Goal: Information Seeking & Learning: Check status

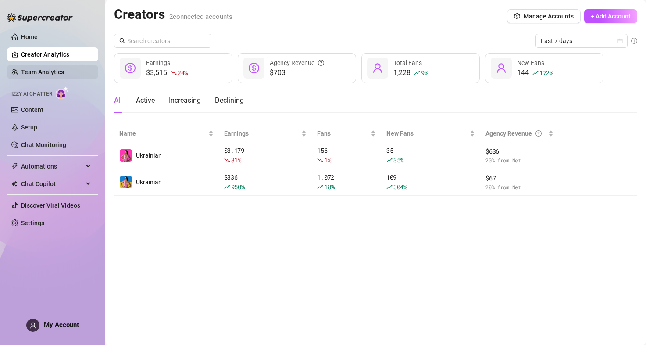
click at [41, 70] on link "Team Analytics" at bounding box center [42, 71] width 43 height 7
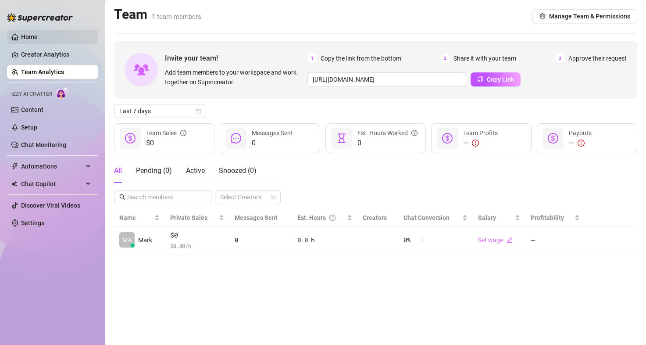
click at [21, 33] on link "Home" at bounding box center [29, 36] width 17 height 7
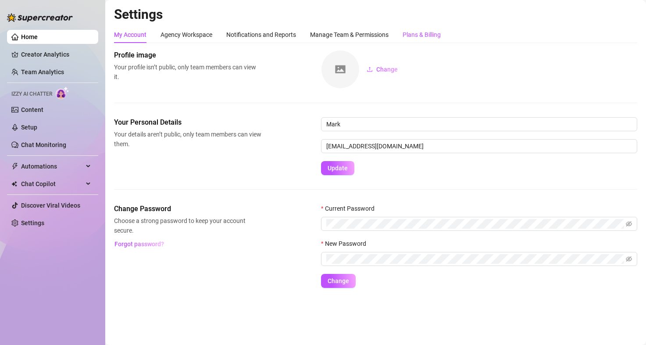
click at [419, 31] on div "Plans & Billing" at bounding box center [422, 35] width 38 height 10
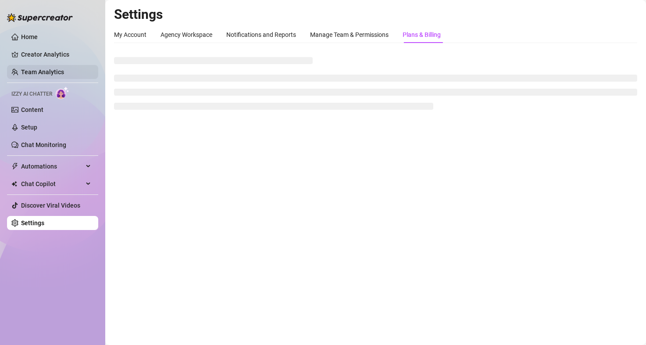
click at [39, 70] on link "Team Analytics" at bounding box center [42, 71] width 43 height 7
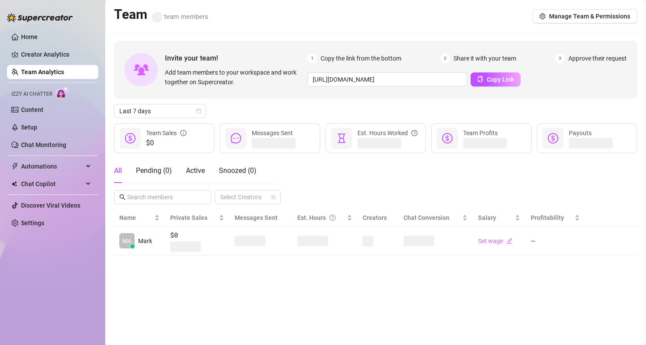
click at [47, 71] on link "Team Analytics" at bounding box center [42, 71] width 43 height 7
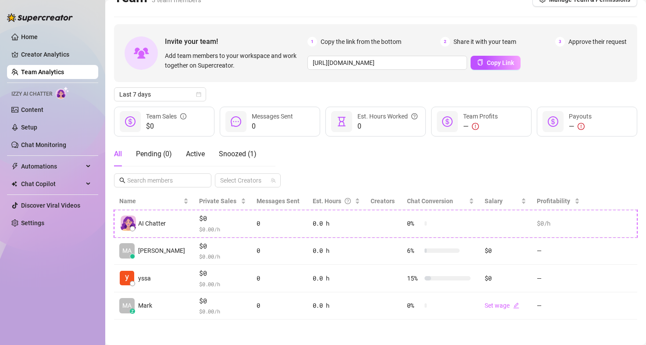
scroll to position [18, 0]
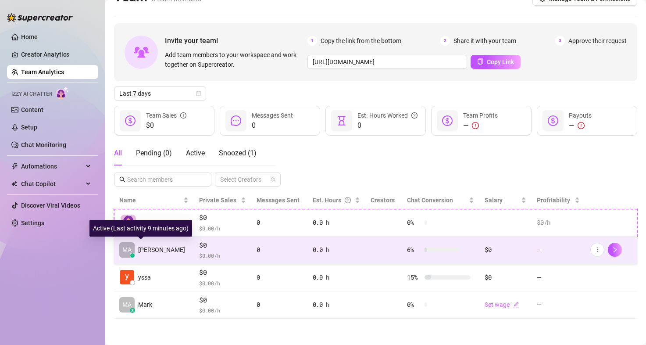
click at [146, 257] on div "MA [PERSON_NAME]" at bounding box center [152, 249] width 66 height 15
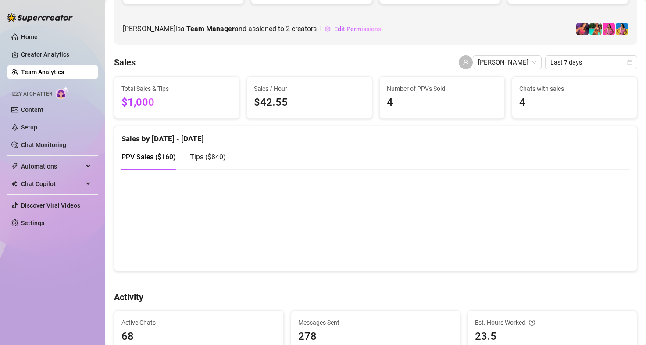
scroll to position [135, 0]
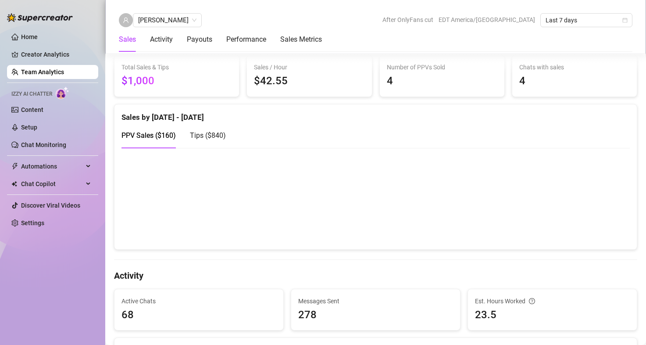
click at [206, 136] on span "Tips ( $840 )" at bounding box center [208, 135] width 36 height 8
click at [537, 164] on canvas at bounding box center [372, 198] width 502 height 88
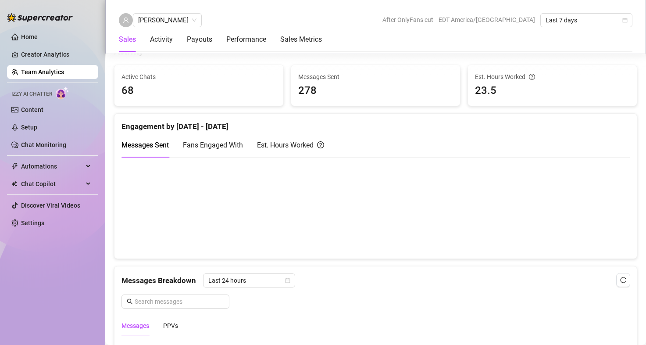
scroll to position [0, 0]
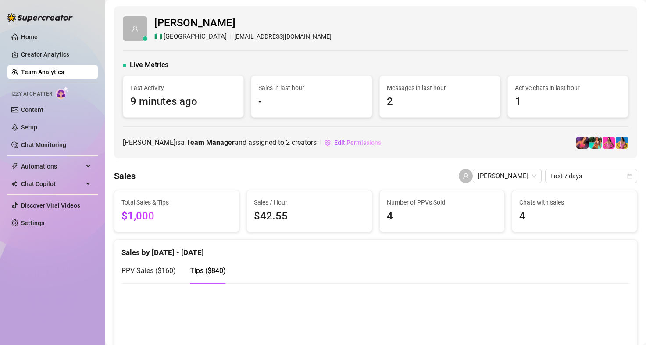
click at [46, 75] on link "Team Analytics" at bounding box center [42, 71] width 43 height 7
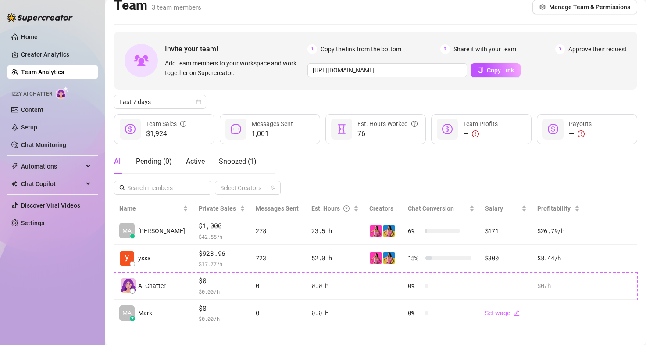
scroll to position [18, 0]
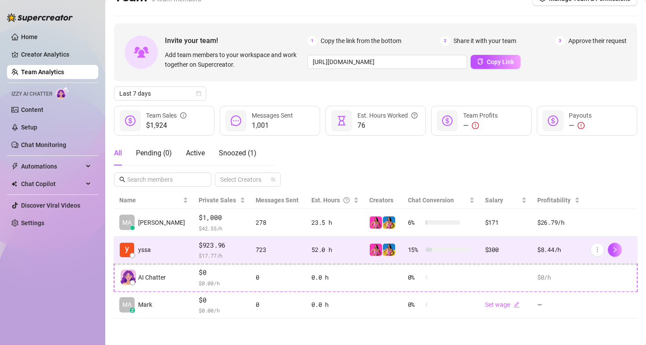
click at [163, 249] on td "yssa" at bounding box center [153, 250] width 79 height 28
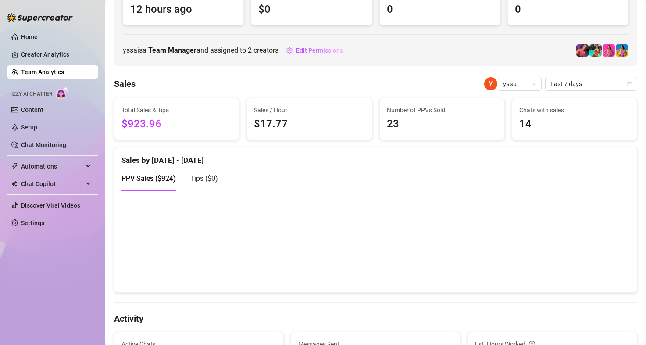
scroll to position [68, 0]
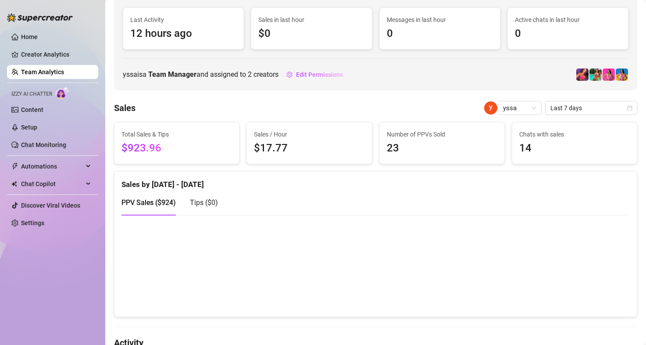
click at [57, 74] on link "Team Analytics" at bounding box center [42, 71] width 43 height 7
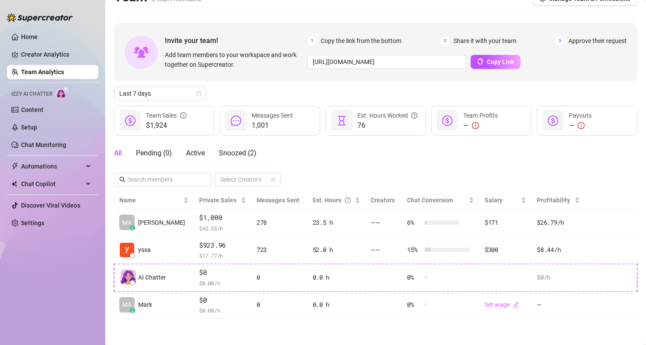
scroll to position [18, 0]
click at [196, 93] on span "Last 7 days" at bounding box center [160, 93] width 82 height 13
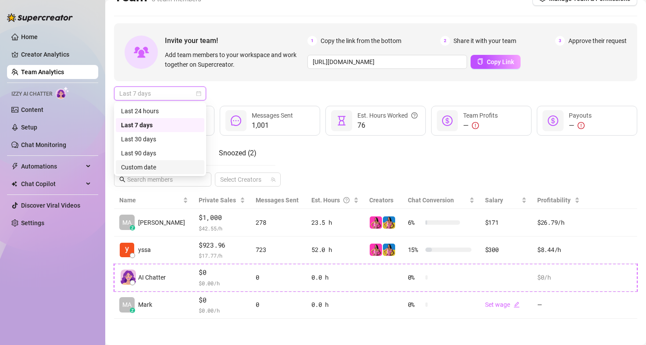
click at [157, 165] on div "Custom date" at bounding box center [160, 167] width 78 height 10
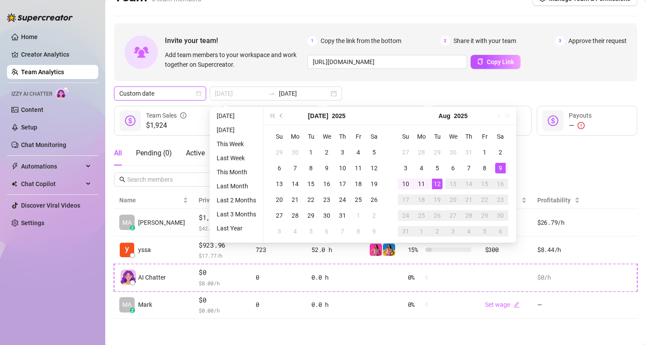
type input "[DATE]"
click at [496, 167] on div "9" at bounding box center [500, 168] width 11 height 11
type input "[DATE]"
click at [423, 184] on div "11" at bounding box center [421, 183] width 11 height 11
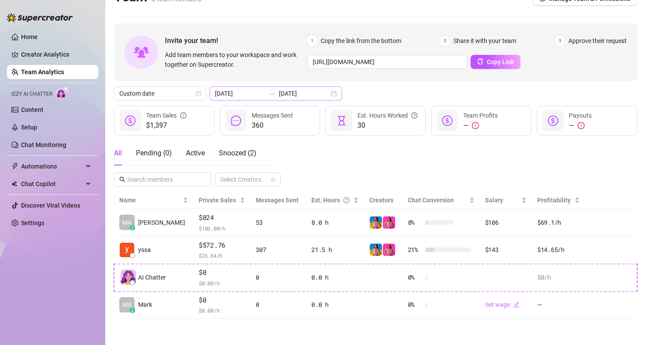
click at [311, 94] on div "[DATE] [DATE]" at bounding box center [276, 93] width 132 height 14
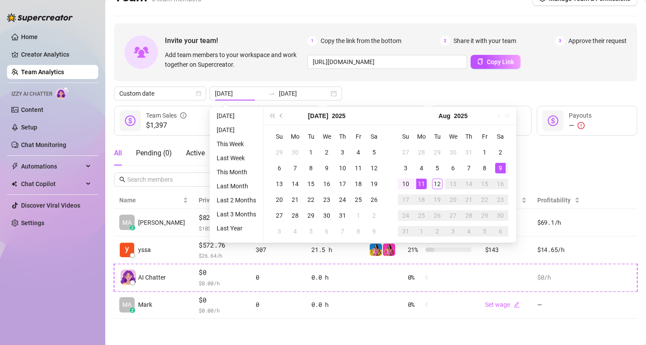
click at [365, 95] on div "Custom date [DATE] [DATE]" at bounding box center [375, 93] width 523 height 14
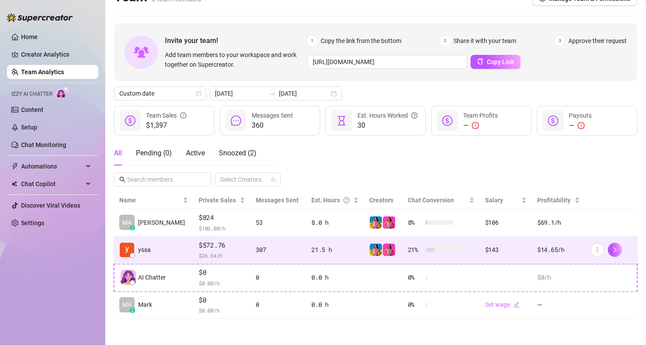
click at [161, 250] on td "yssa" at bounding box center [153, 250] width 79 height 28
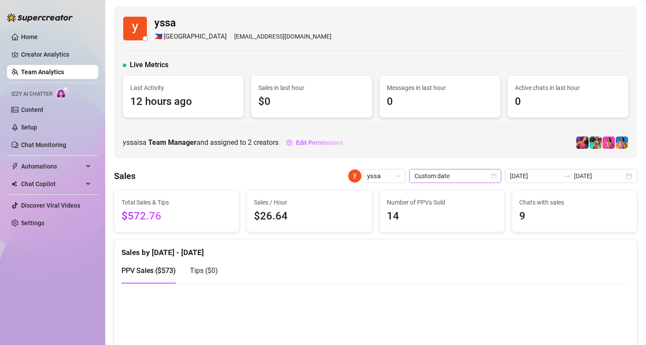
click at [487, 174] on span "Custom date" at bounding box center [455, 175] width 82 height 13
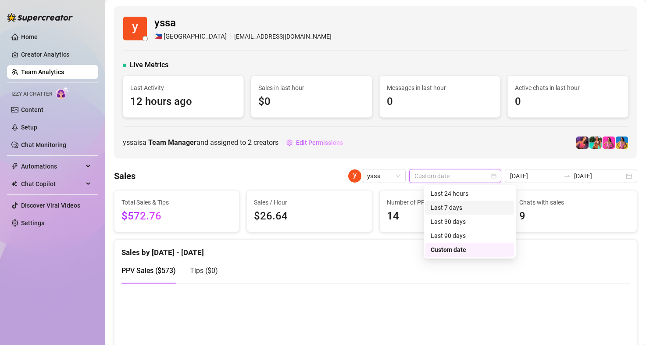
click at [456, 207] on div "Last 7 days" at bounding box center [470, 208] width 78 height 10
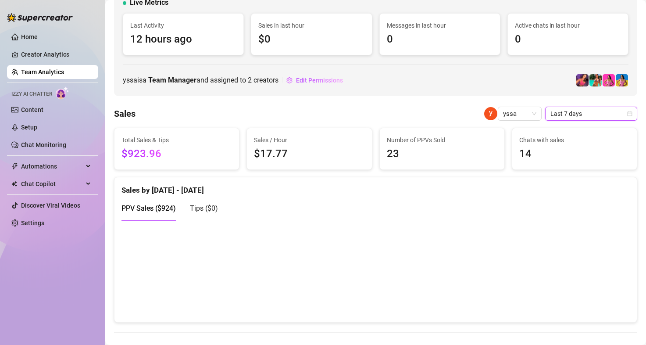
scroll to position [62, 0]
